Goal: Information Seeking & Learning: Compare options

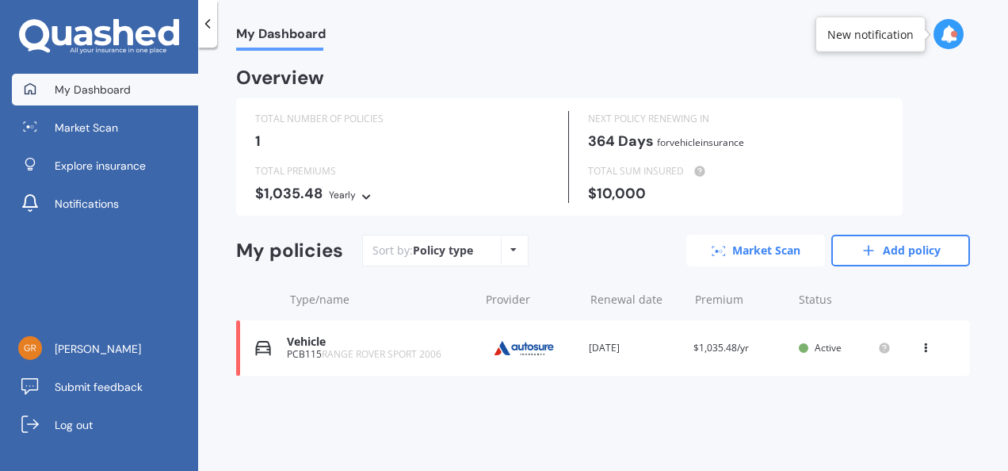
click at [762, 250] on link "Market Scan" at bounding box center [755, 251] width 139 height 32
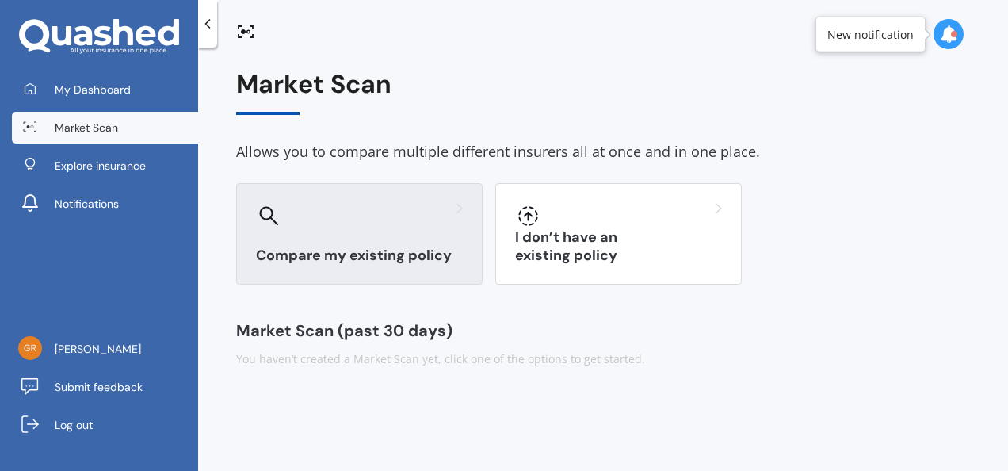
click at [287, 231] on div "Compare my existing policy" at bounding box center [359, 233] width 246 height 101
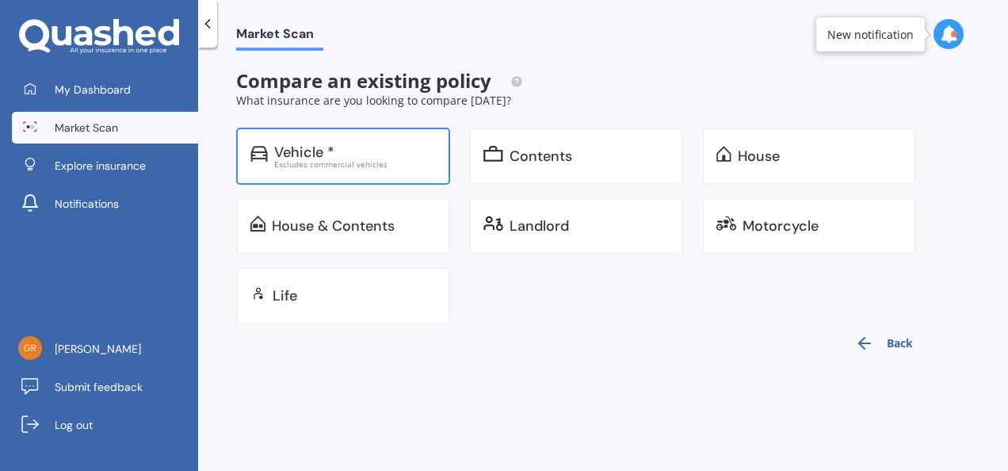
click at [342, 157] on div "Vehicle *" at bounding box center [355, 152] width 162 height 16
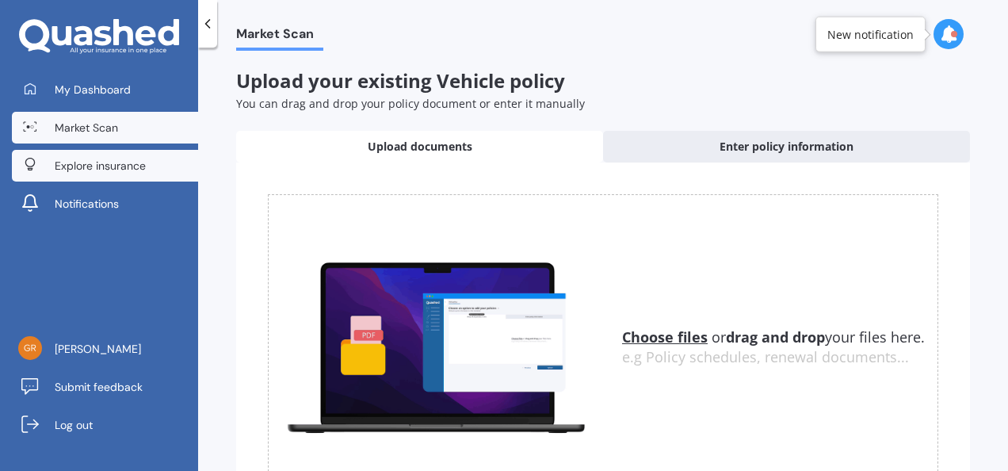
click at [101, 159] on span "Explore insurance" at bounding box center [100, 166] width 91 height 16
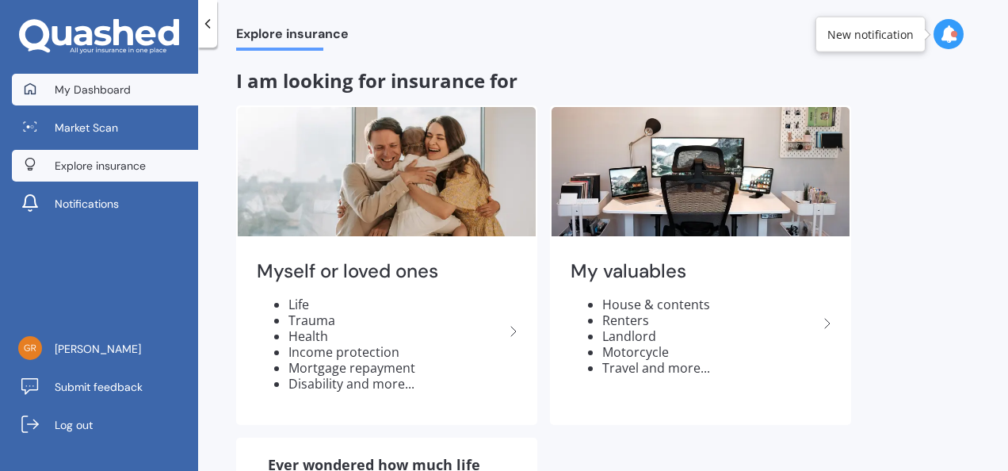
click at [95, 100] on link "My Dashboard" at bounding box center [105, 90] width 186 height 32
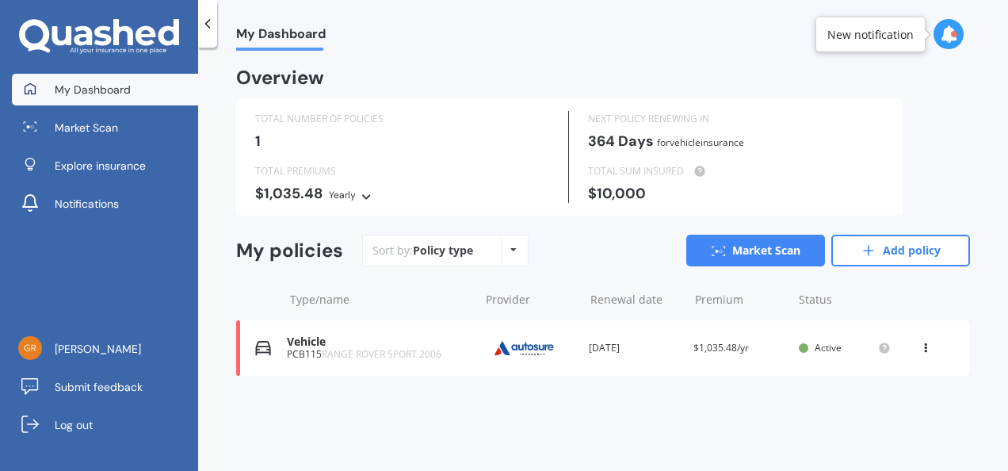
click at [95, 100] on link "My Dashboard" at bounding box center [105, 90] width 186 height 32
click at [895, 241] on link "Add policy" at bounding box center [900, 251] width 139 height 32
click at [444, 349] on div "PCB115 RANGE ROVER SPORT 2006" at bounding box center [379, 354] width 185 height 11
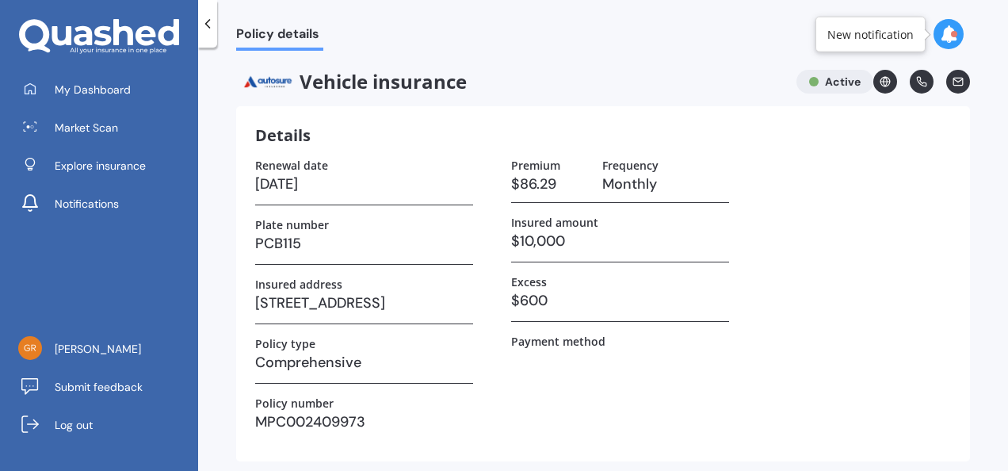
click at [208, 21] on icon at bounding box center [208, 24] width 16 height 16
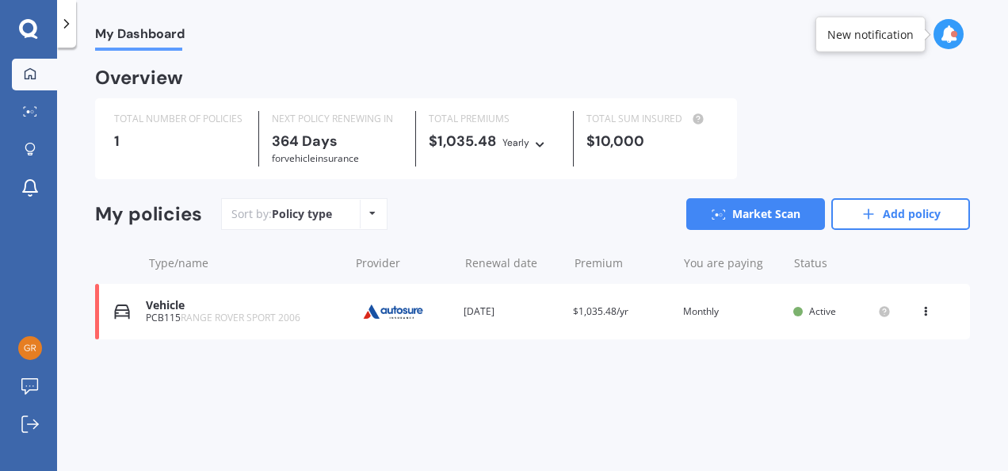
click at [269, 246] on div "Type/name Provider Renewal date Premium You are paying Status" at bounding box center [532, 262] width 875 height 41
click at [906, 209] on link "Add policy" at bounding box center [900, 214] width 139 height 32
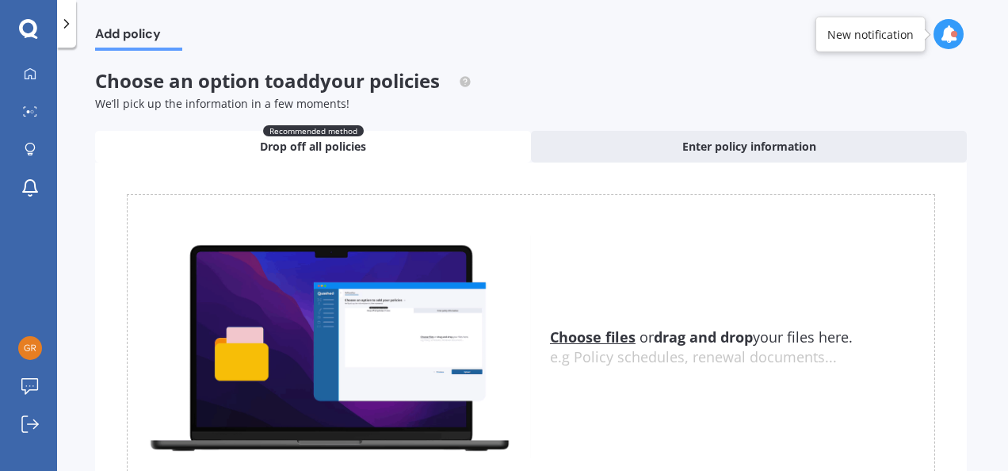
click at [943, 268] on div "Uploading Choose files or drag and drop your files here. Choose files or photos…" at bounding box center [531, 346] width 872 height 368
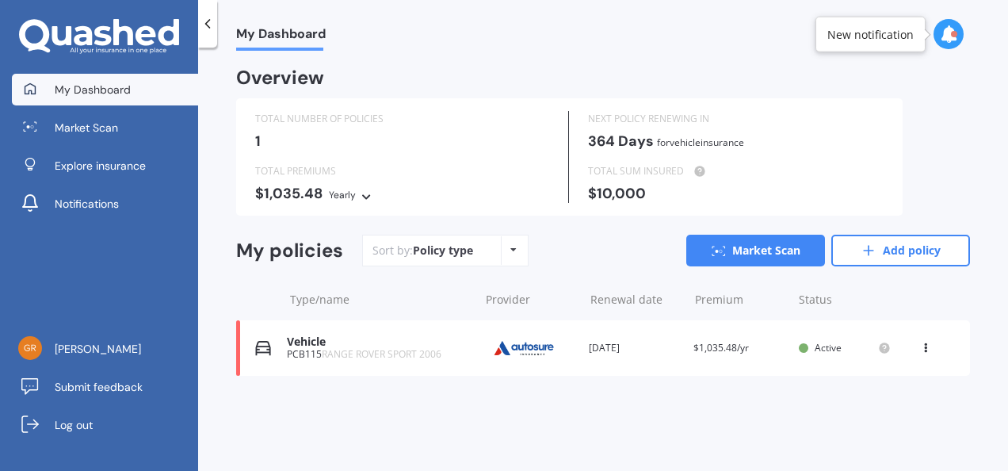
click at [338, 351] on span "RANGE ROVER SPORT 2006" at bounding box center [382, 353] width 120 height 13
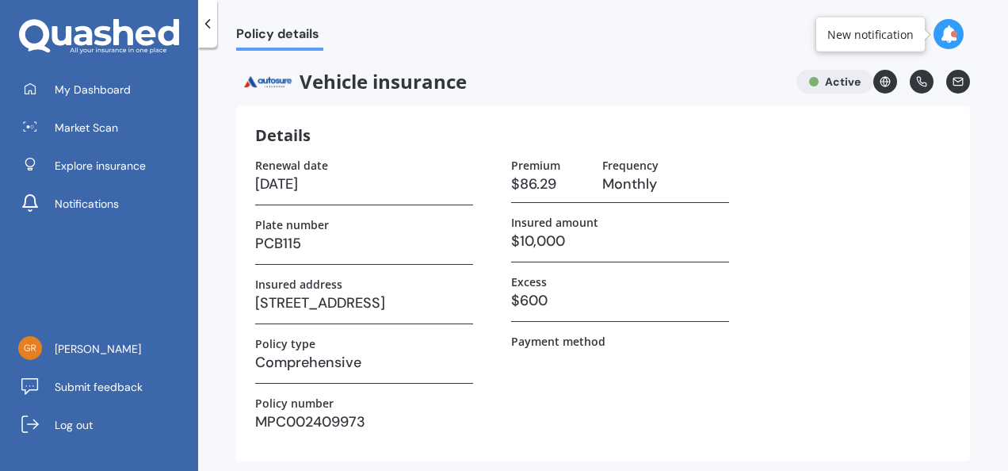
click at [311, 230] on label "Plate number" at bounding box center [292, 224] width 74 height 13
click at [311, 241] on h3 "PCB115" at bounding box center [364, 243] width 218 height 24
click at [860, 39] on div "New notification" at bounding box center [870, 34] width 86 height 16
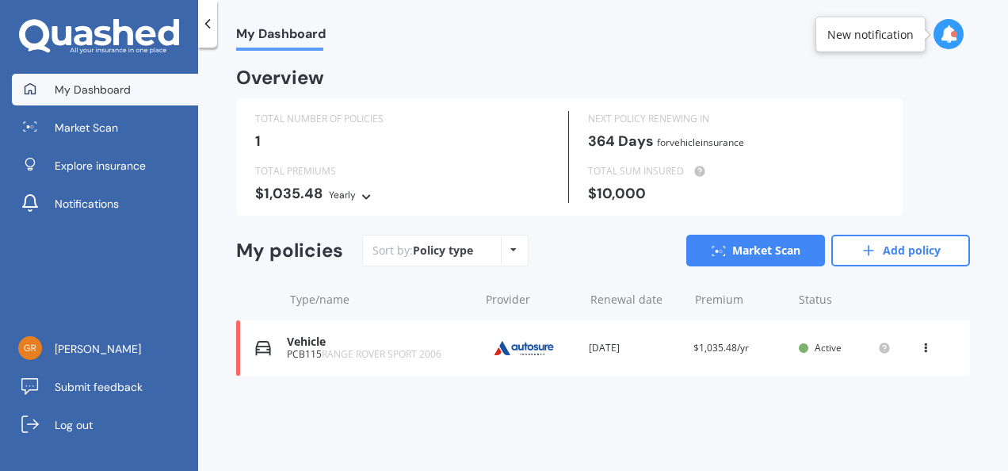
click at [643, 192] on div "$10,000" at bounding box center [735, 193] width 295 height 16
click at [334, 347] on div "Vehicle" at bounding box center [379, 341] width 185 height 13
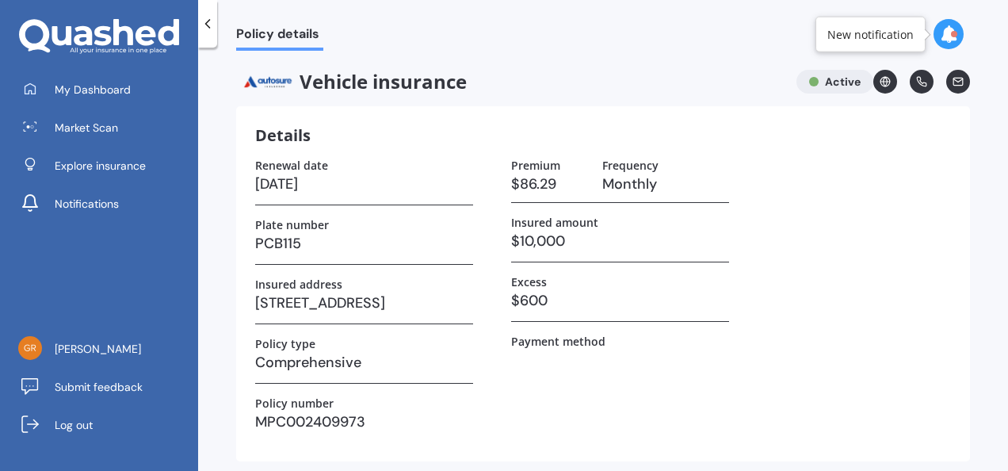
click at [334, 347] on div "Policy type" at bounding box center [364, 343] width 218 height 13
click at [314, 241] on h3 "PCB115" at bounding box center [364, 243] width 218 height 24
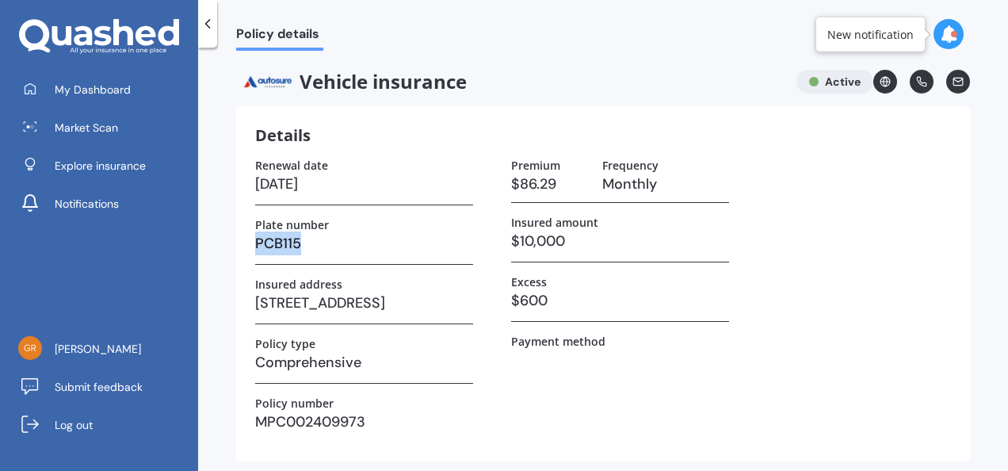
click at [314, 241] on h3 "PCB115" at bounding box center [364, 243] width 218 height 24
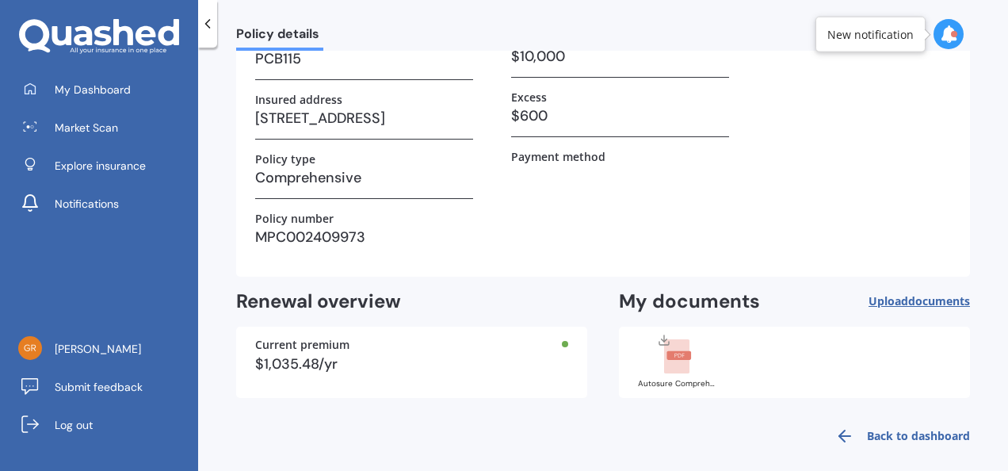
scroll to position [196, 0]
